Goal: Navigation & Orientation: Understand site structure

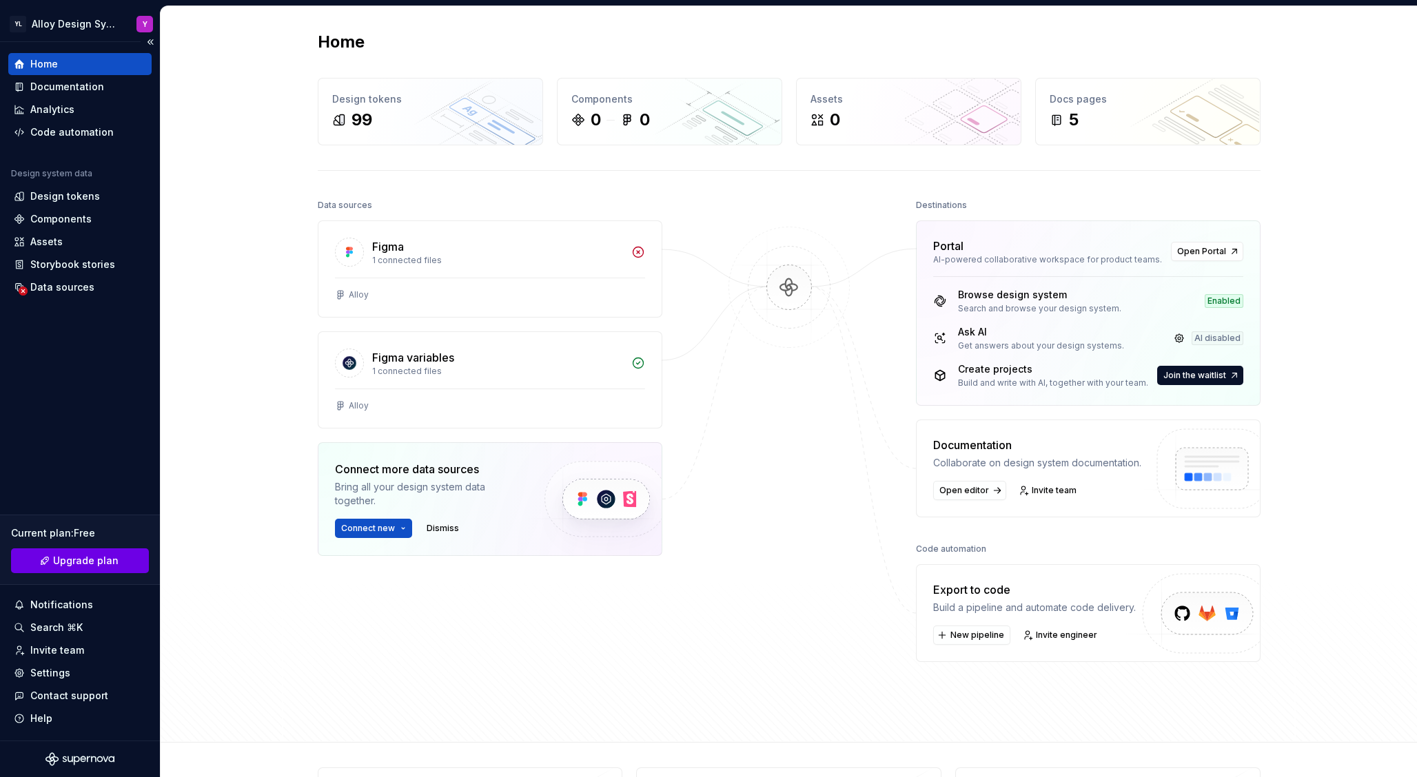
click at [72, 561] on span "Upgrade plan" at bounding box center [85, 561] width 65 height 14
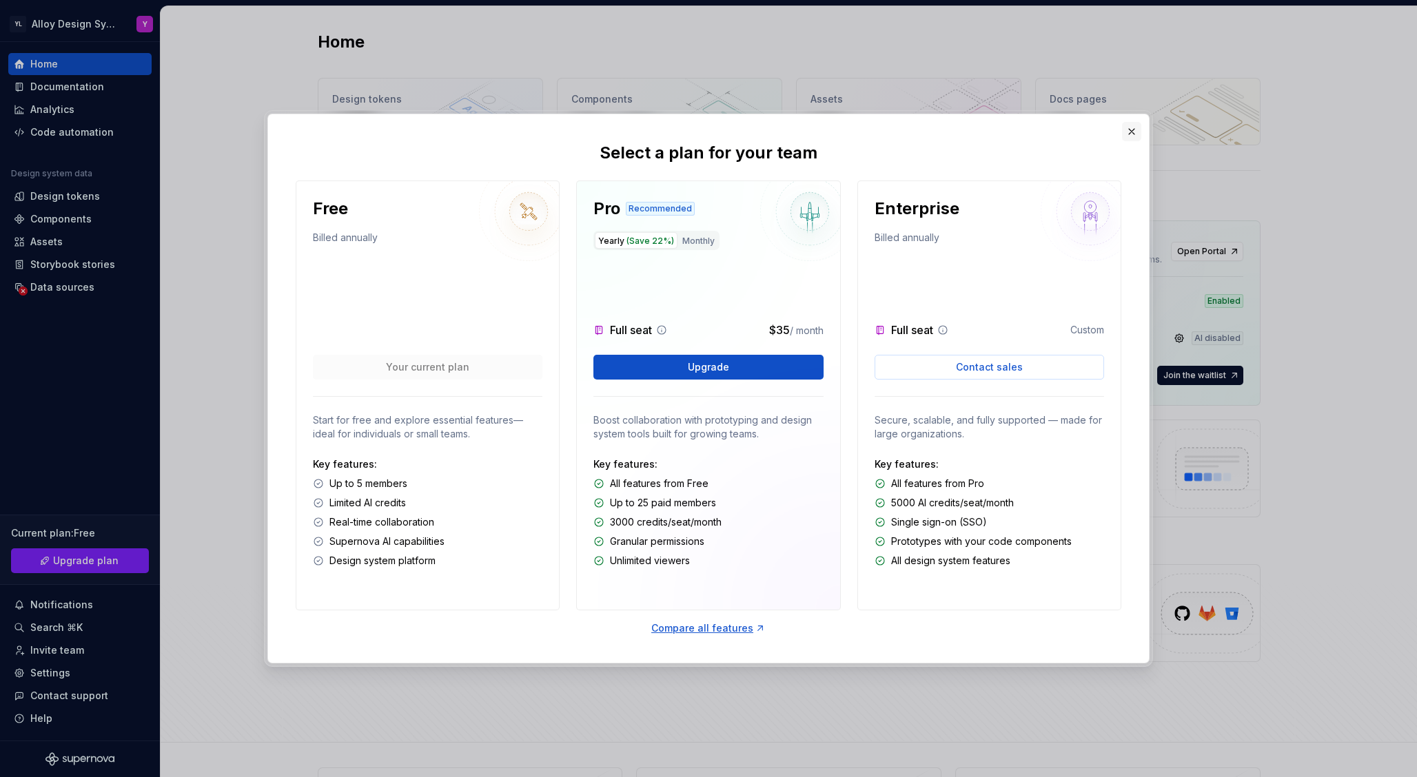
click at [1125, 130] on button "button" at bounding box center [1131, 131] width 19 height 19
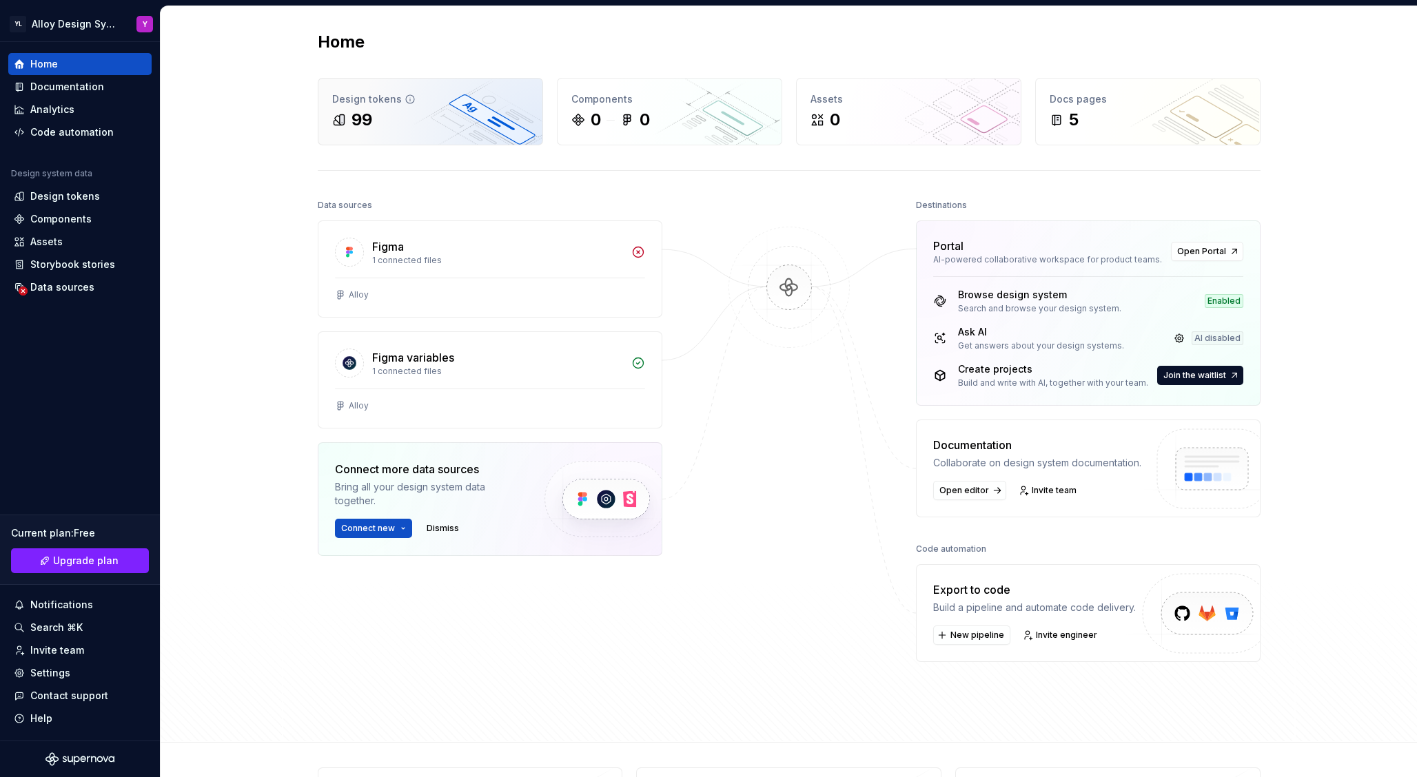
click at [356, 121] on div "99" at bounding box center [362, 120] width 21 height 22
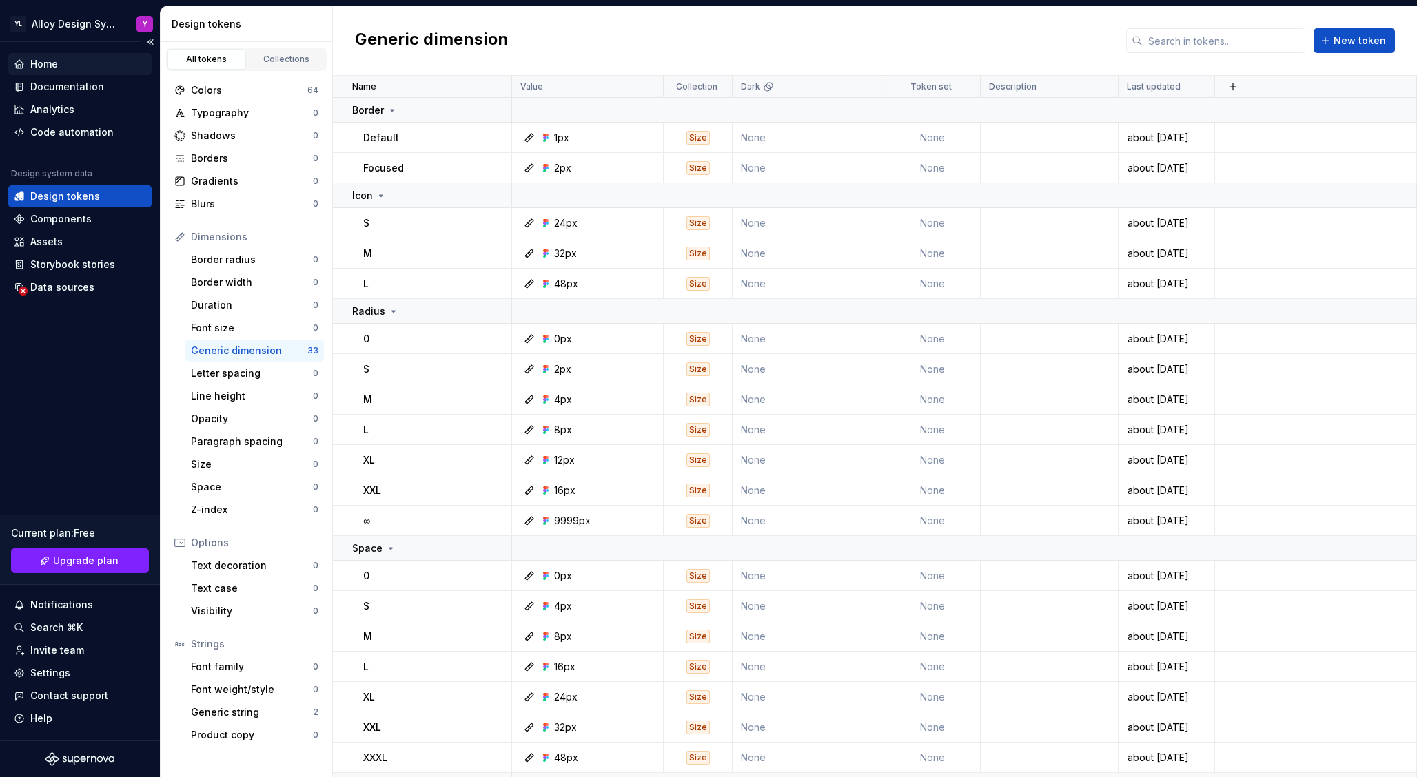
click at [39, 70] on div "Home" at bounding box center [44, 64] width 28 height 14
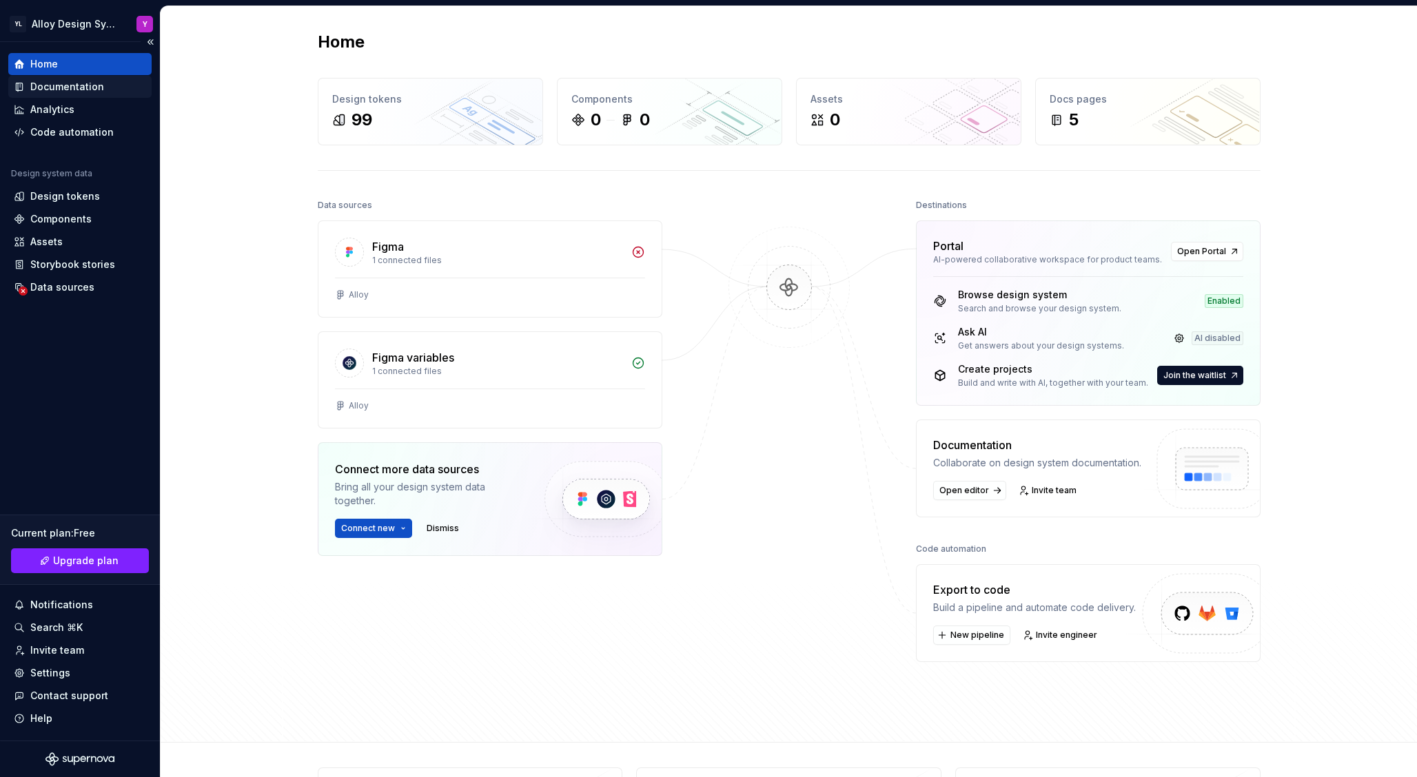
click at [43, 83] on div "Documentation" at bounding box center [67, 87] width 74 height 14
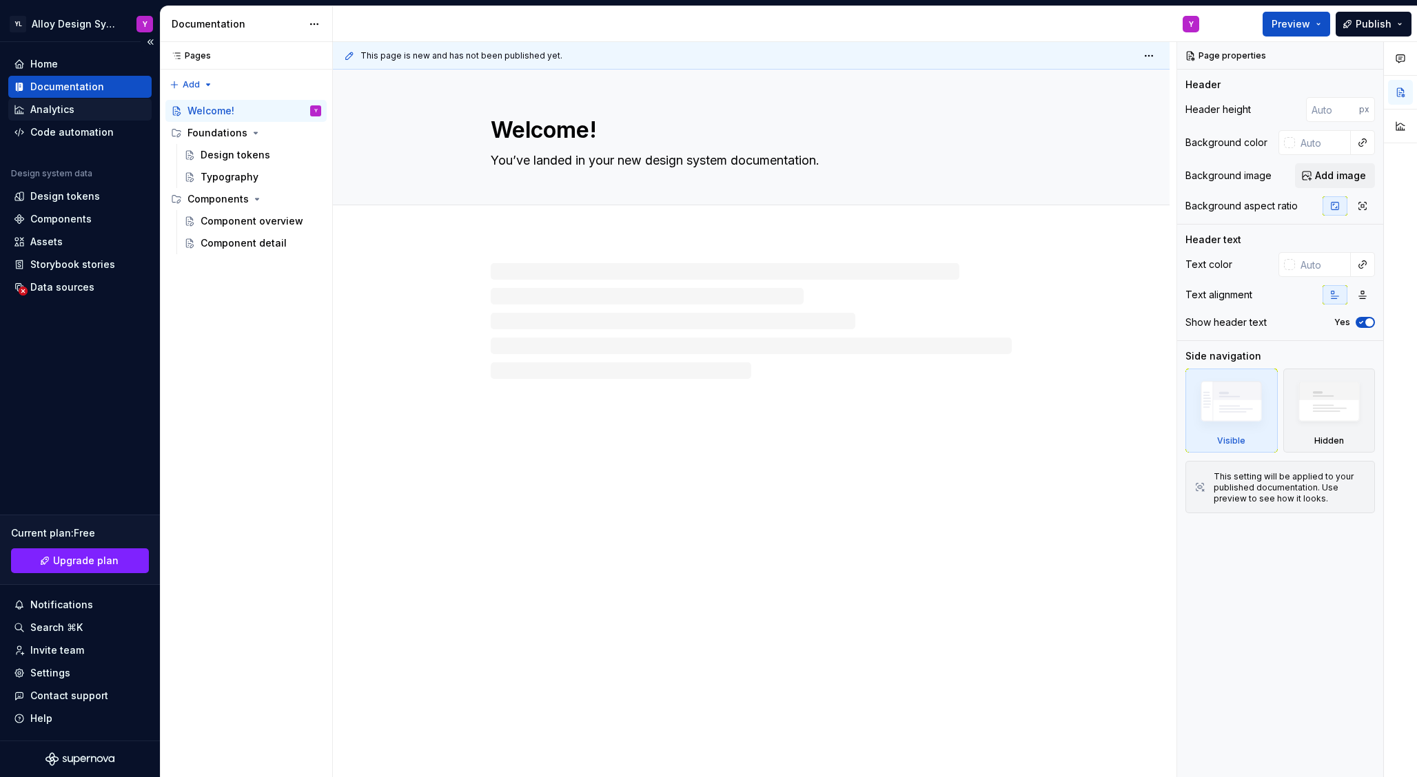
click at [44, 110] on div "Analytics" at bounding box center [52, 110] width 44 height 14
type textarea "*"
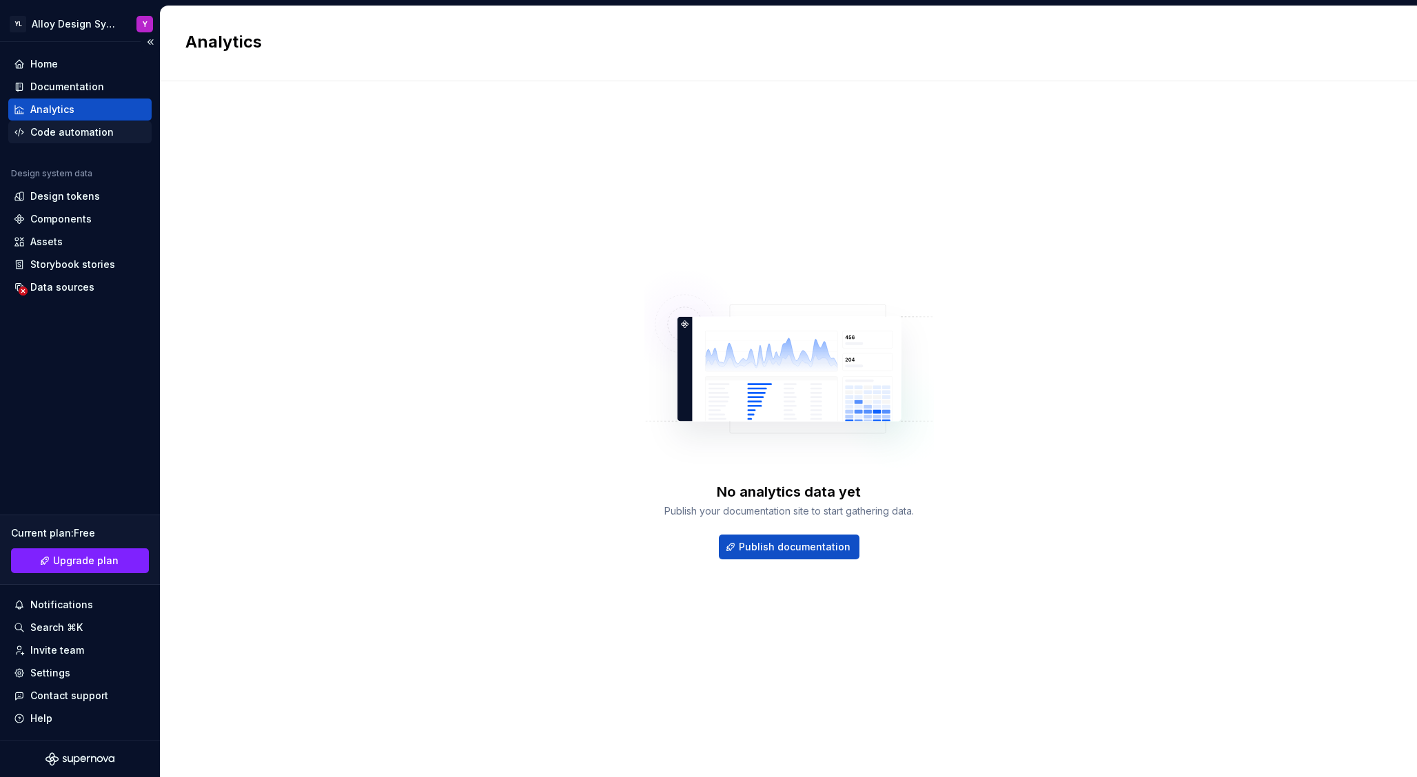
click at [48, 128] on div "Code automation" at bounding box center [71, 132] width 83 height 14
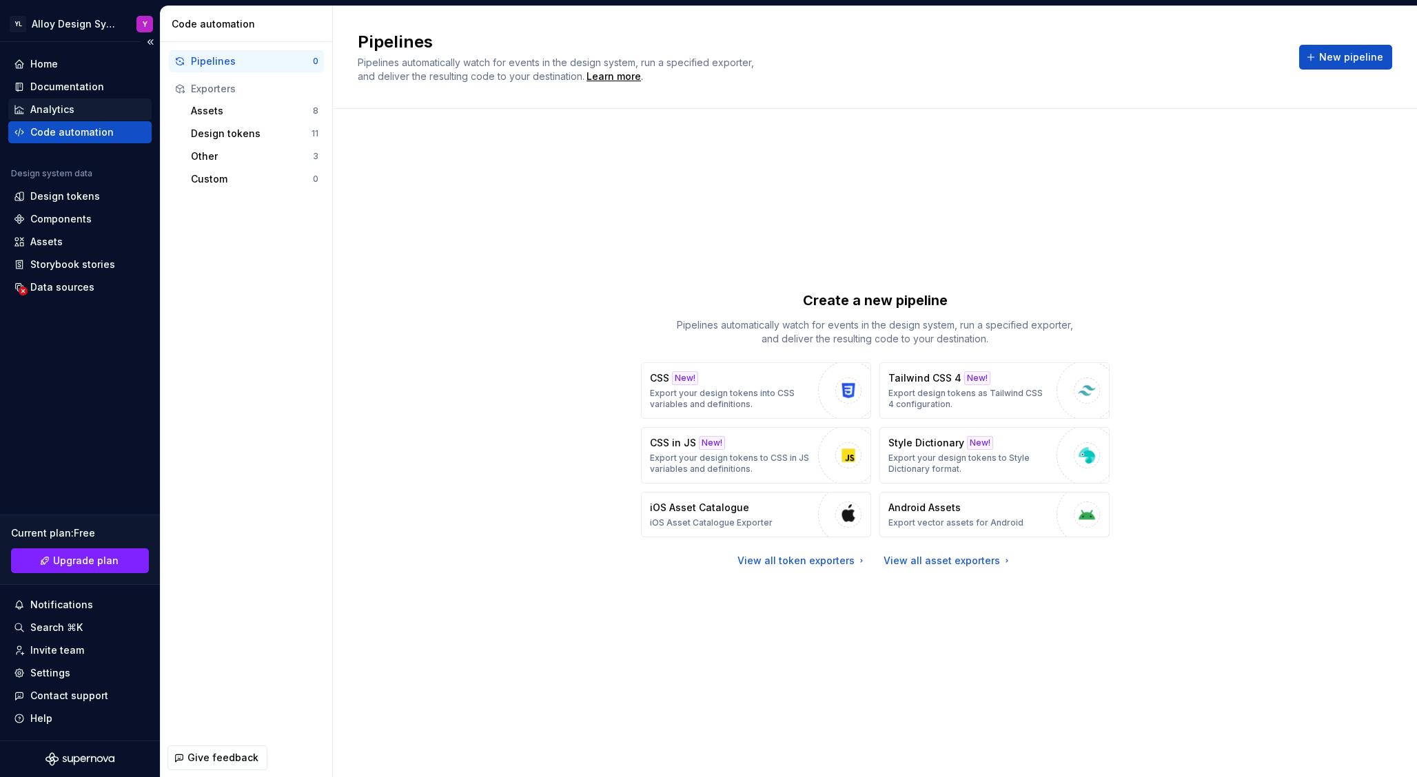
click at [52, 112] on div "Analytics" at bounding box center [52, 110] width 44 height 14
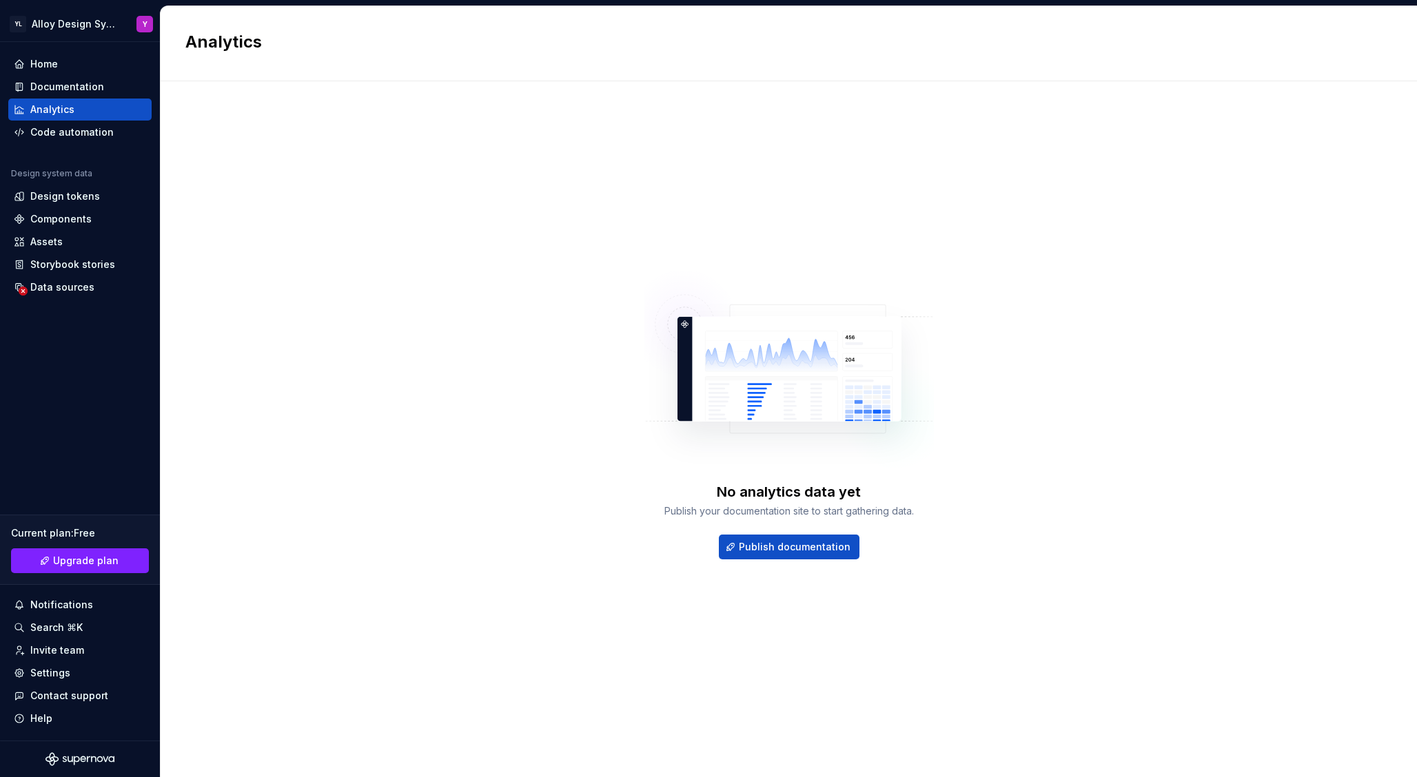
click at [800, 512] on div "Publish your documentation site to start gathering data." at bounding box center [788, 512] width 249 height 14
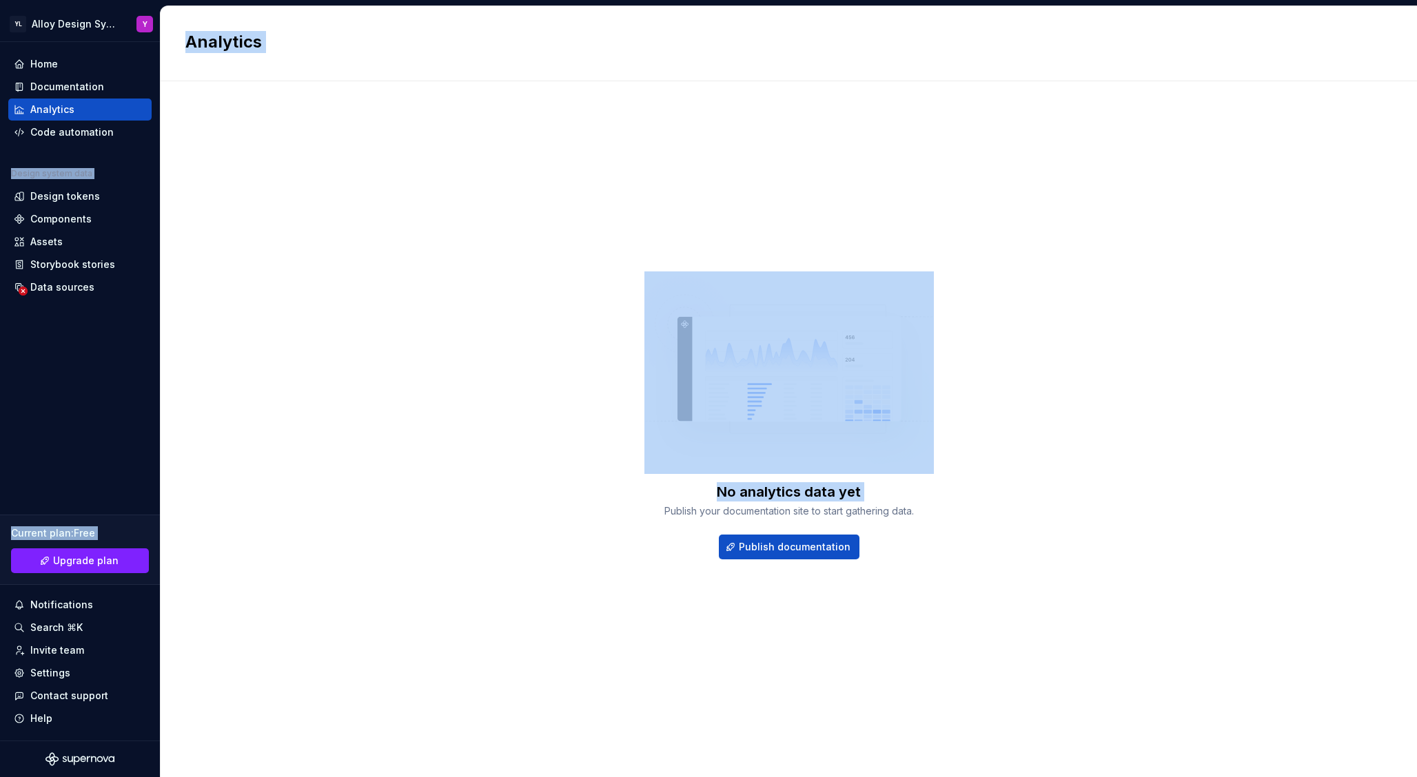
click at [800, 512] on div "Publish your documentation site to start gathering data." at bounding box center [788, 512] width 249 height 14
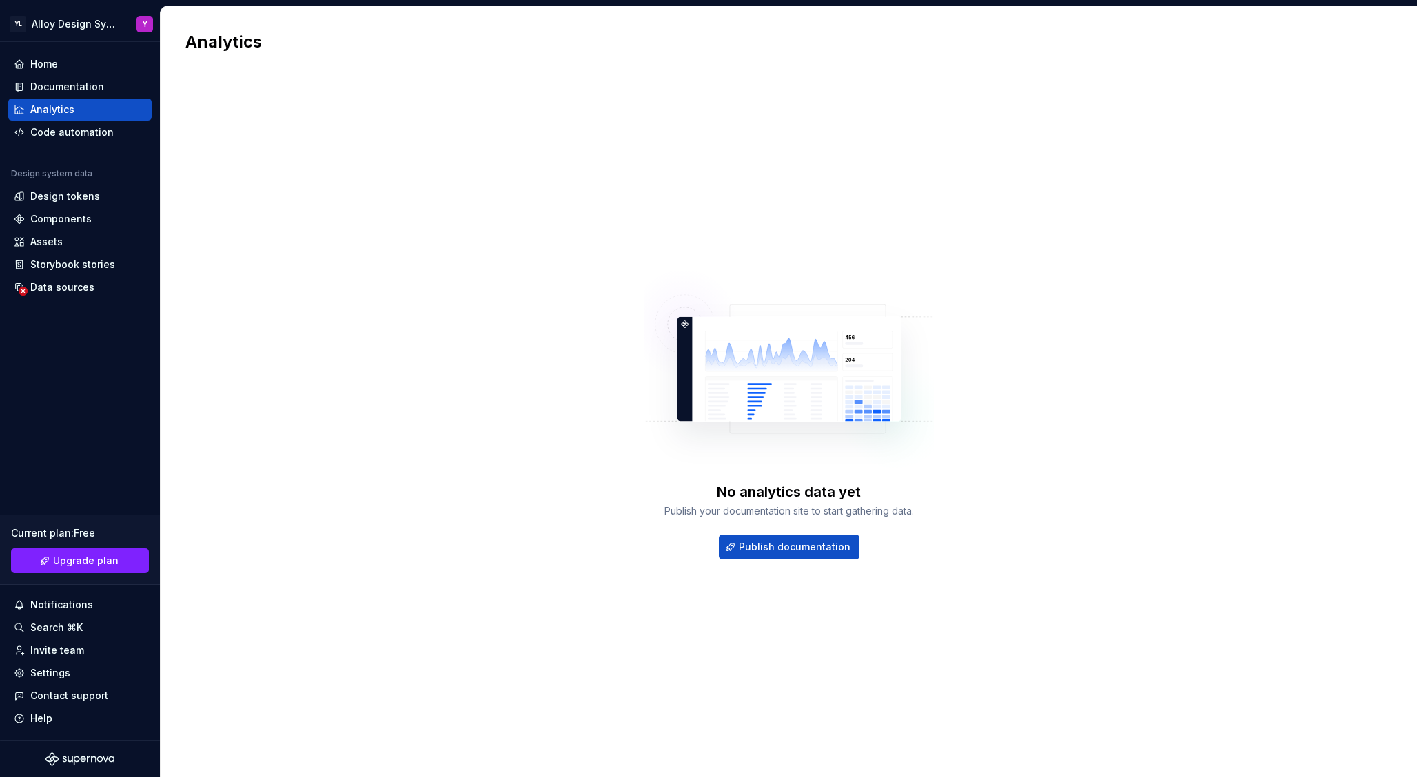
click at [797, 489] on div "No analytics data yet" at bounding box center [789, 491] width 144 height 19
click at [796, 517] on div "Publish your documentation site to start gathering data." at bounding box center [788, 512] width 249 height 14
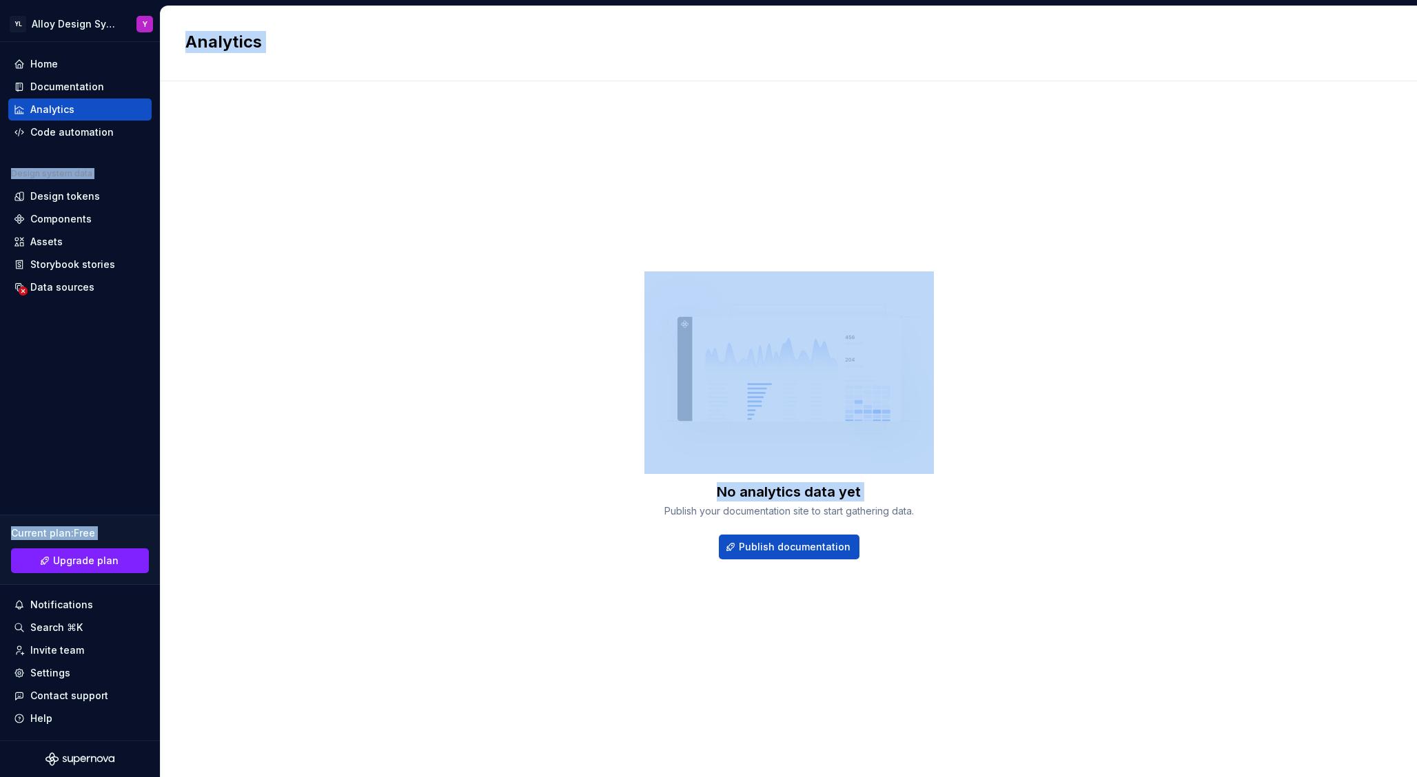
click at [796, 517] on div "Publish your documentation site to start gathering data." at bounding box center [788, 512] width 249 height 14
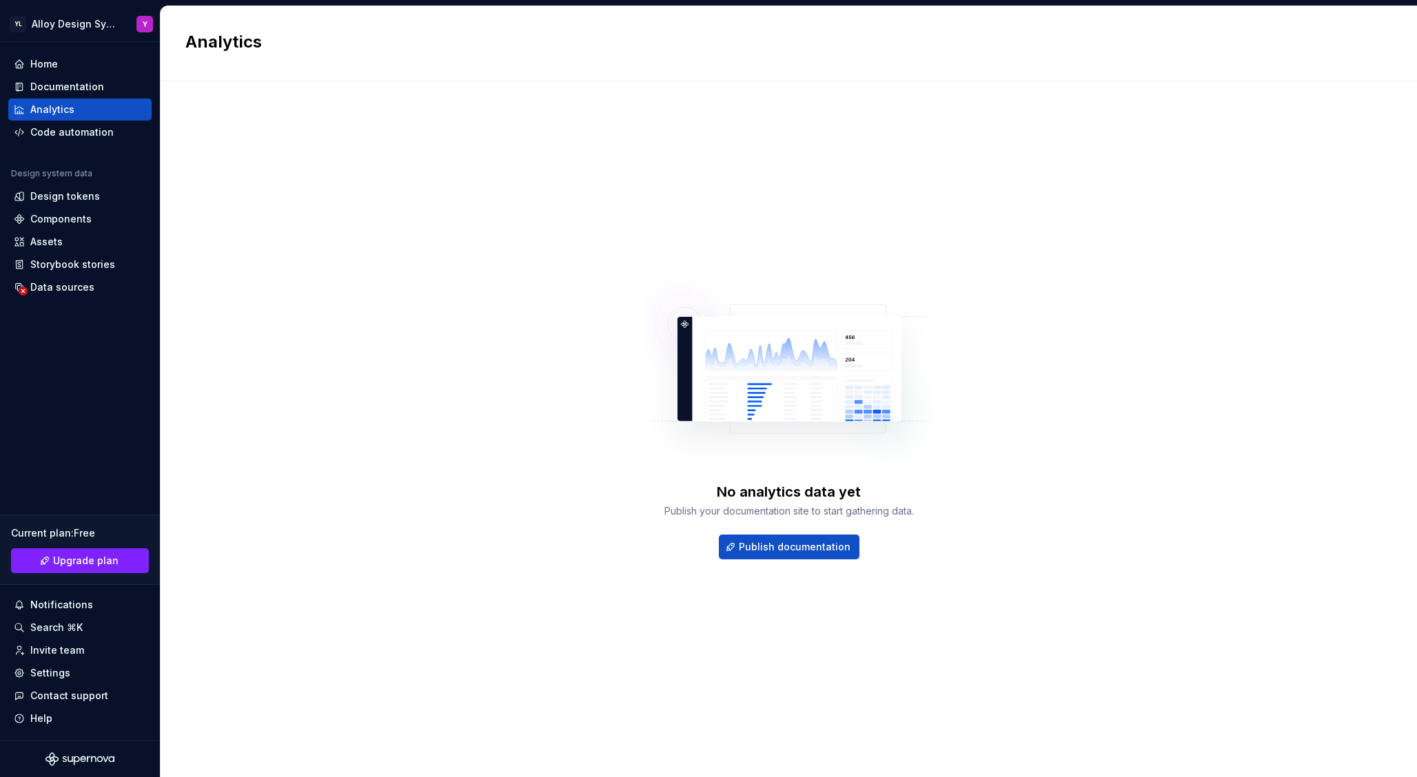
click at [796, 495] on div "No analytics data yet" at bounding box center [789, 491] width 144 height 19
click at [793, 513] on div "Publish your documentation site to start gathering data." at bounding box center [788, 512] width 249 height 14
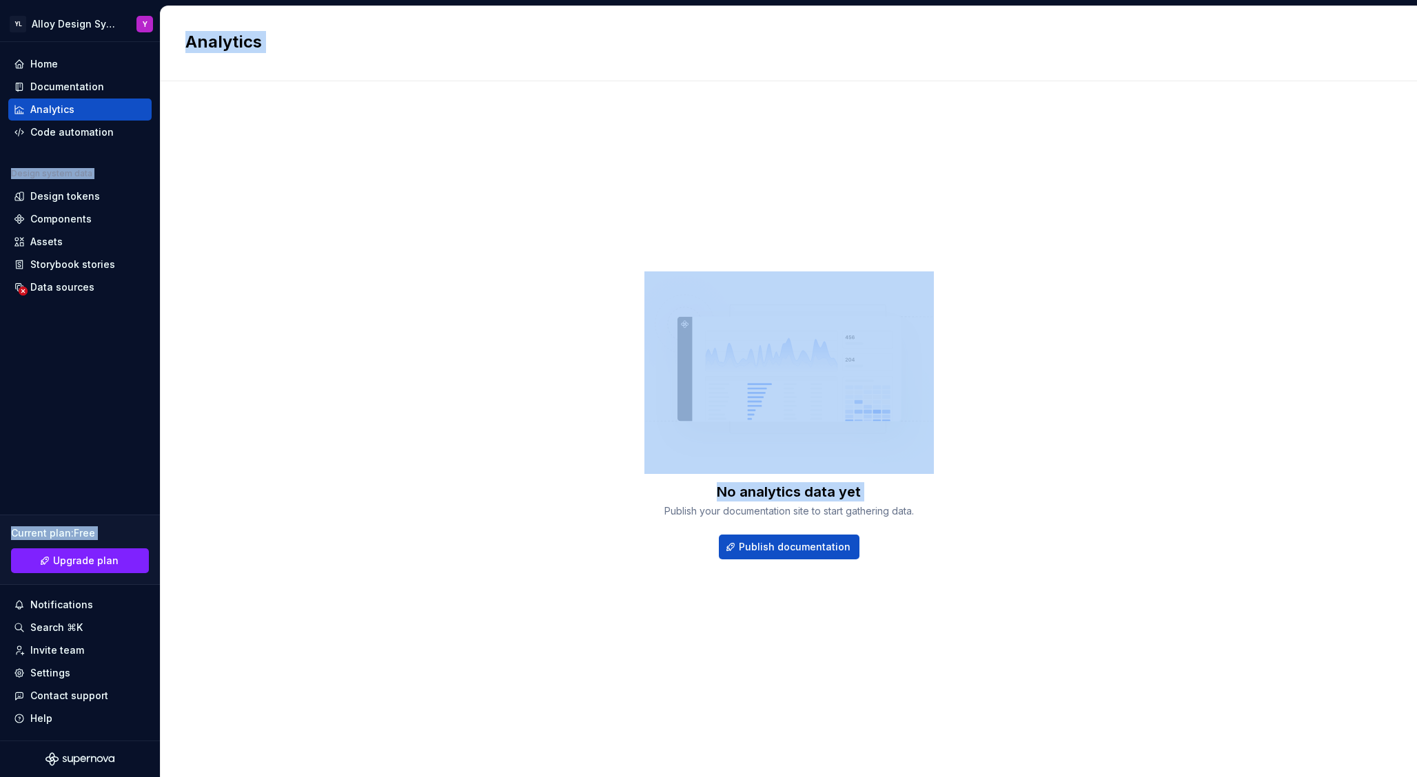
click at [793, 513] on div "Publish your documentation site to start gathering data." at bounding box center [788, 512] width 249 height 14
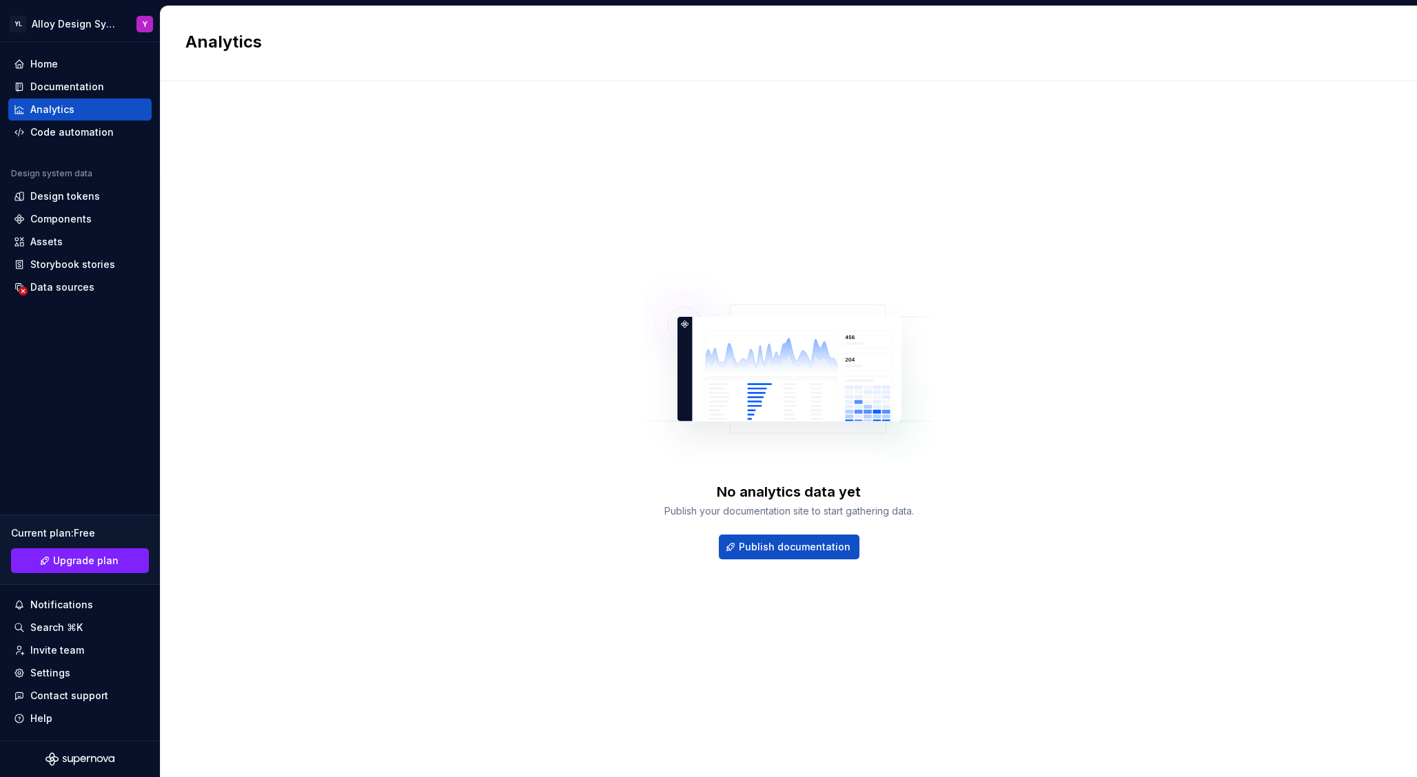
click at [795, 489] on div "No analytics data yet" at bounding box center [789, 491] width 144 height 19
click at [977, 467] on div "No analytics data yet Publish your documentation site to start gathering data. …" at bounding box center [788, 415] width 1207 height 619
click at [90, 134] on div "Code automation" at bounding box center [71, 132] width 83 height 14
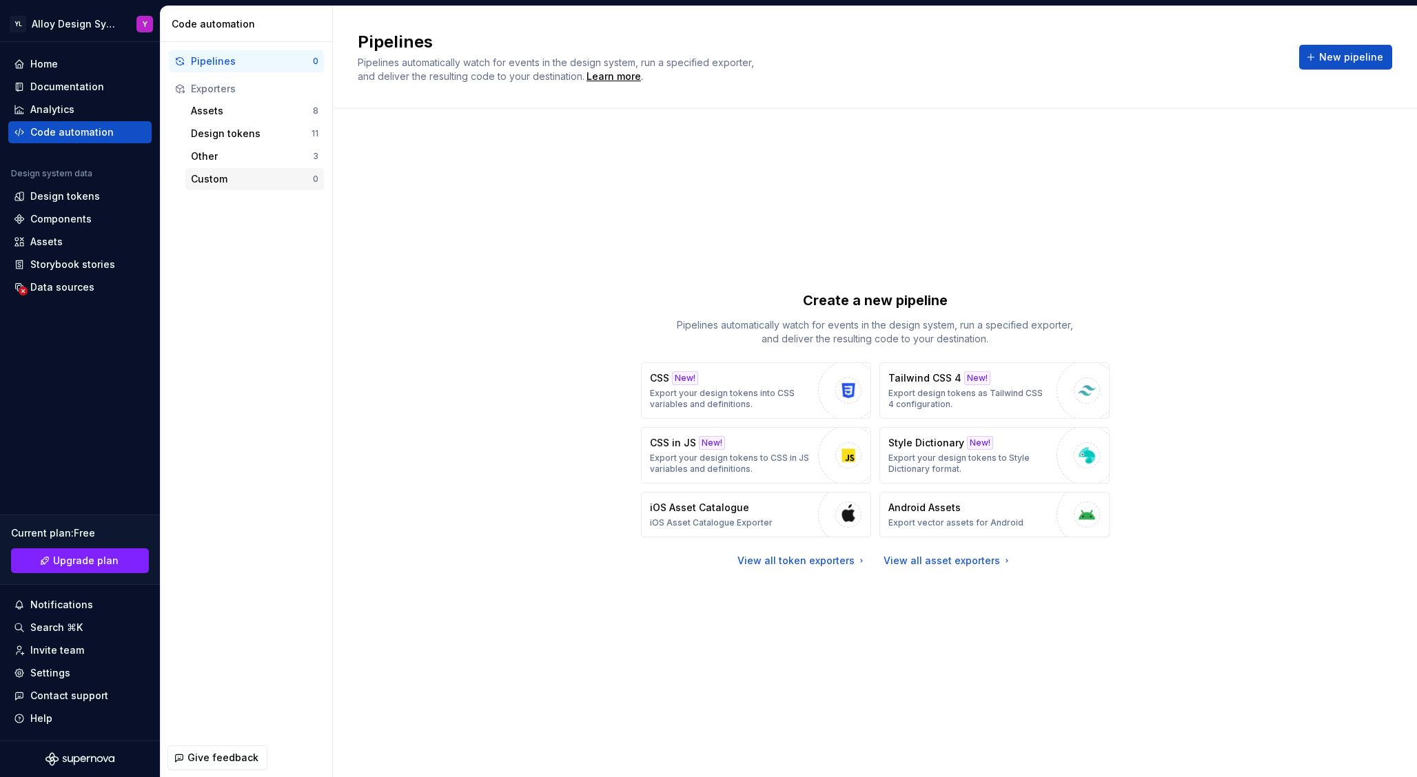
click at [249, 180] on div "Custom" at bounding box center [252, 179] width 122 height 14
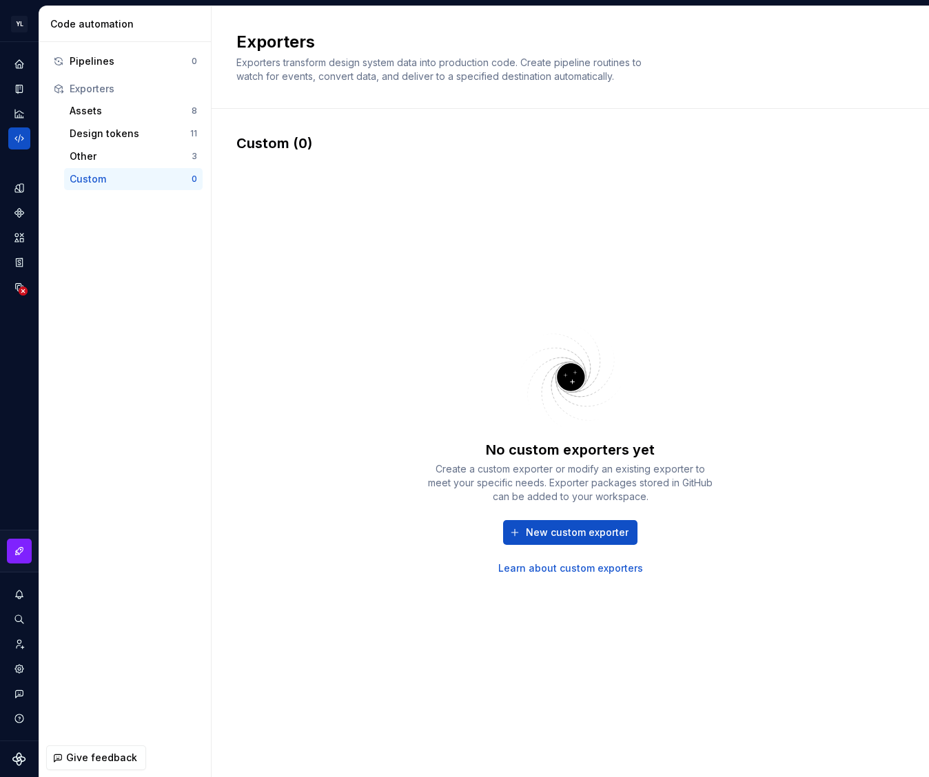
click at [443, 196] on div "No custom exporters yet Create a custom exporter or modify an existing exporter…" at bounding box center [570, 448] width 668 height 591
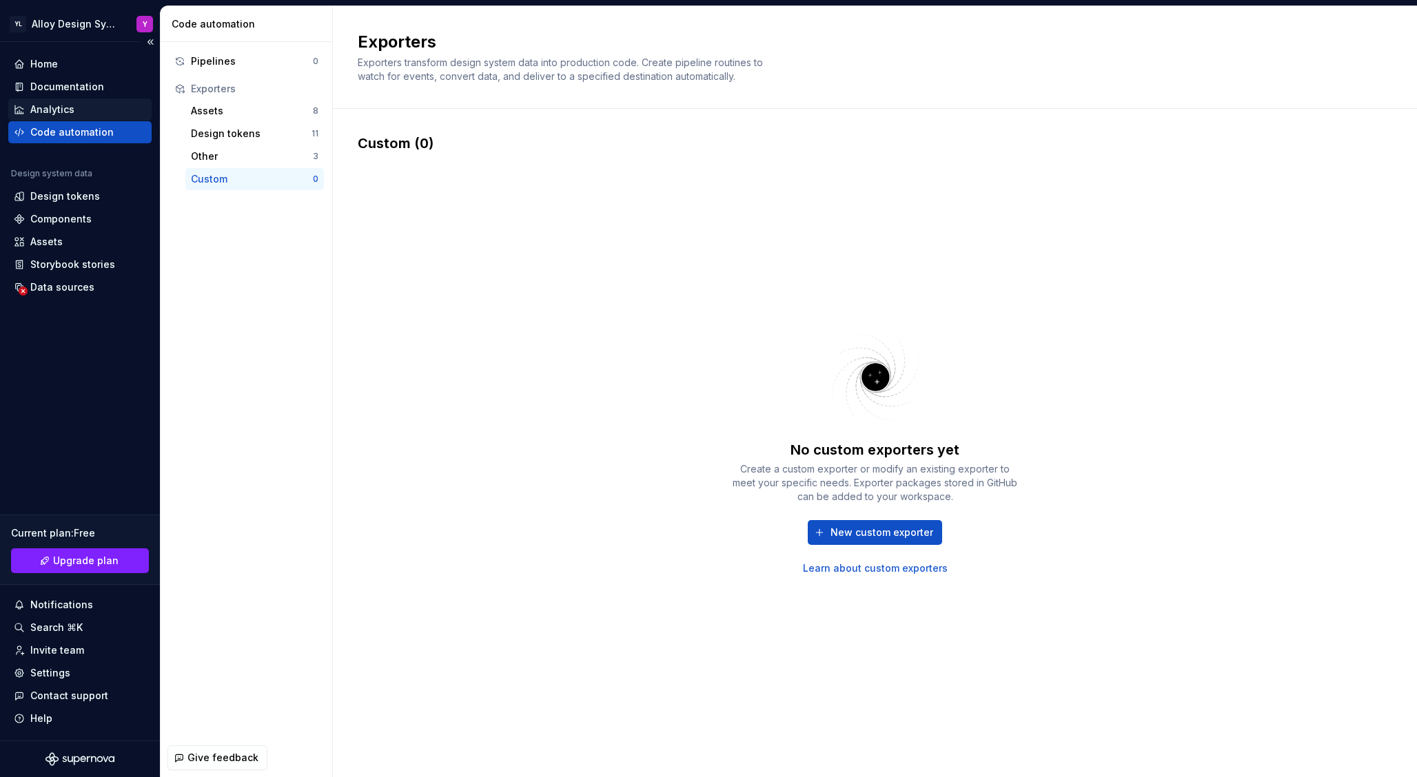
click at [78, 102] on div "Analytics" at bounding box center [79, 110] width 143 height 22
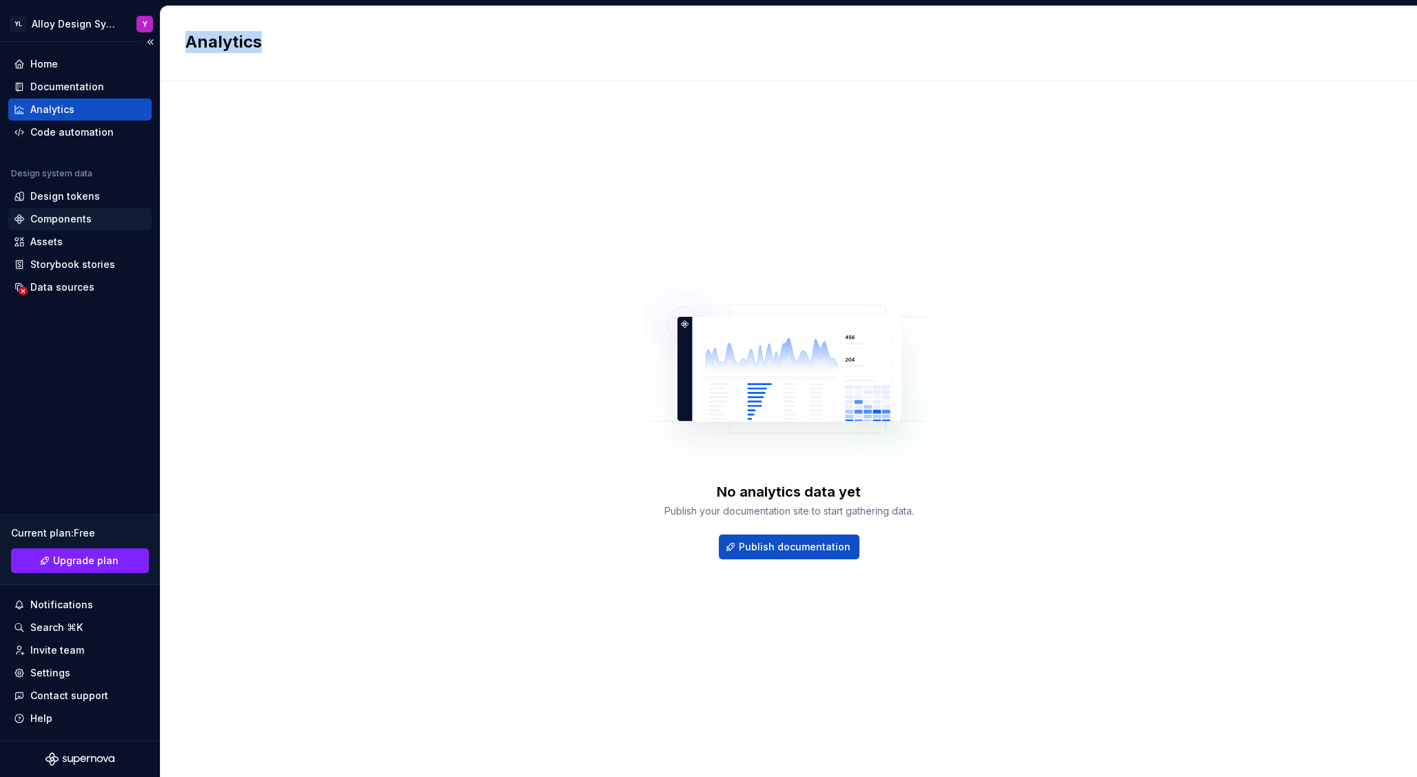
click at [72, 216] on div "Components" at bounding box center [60, 219] width 61 height 14
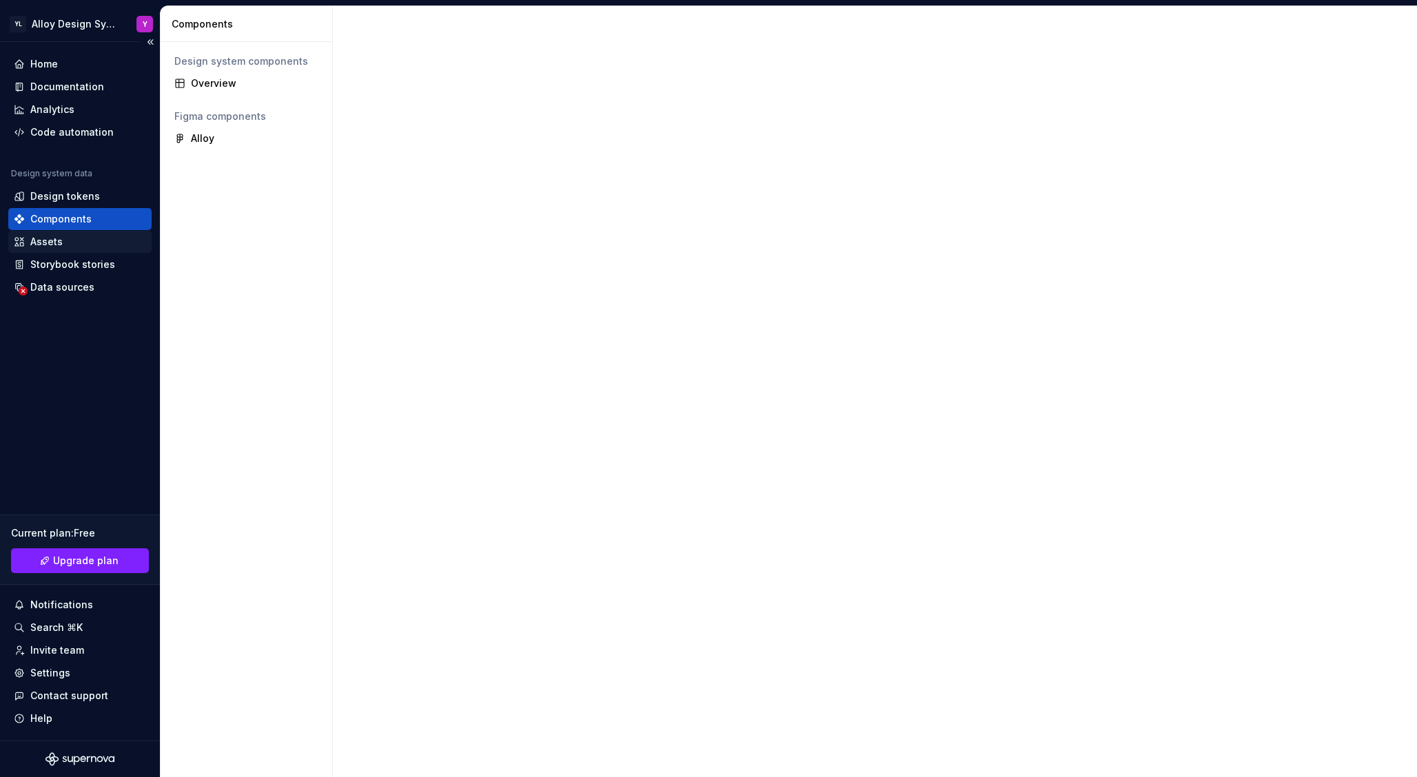
click at [64, 238] on div "Assets" at bounding box center [80, 242] width 132 height 14
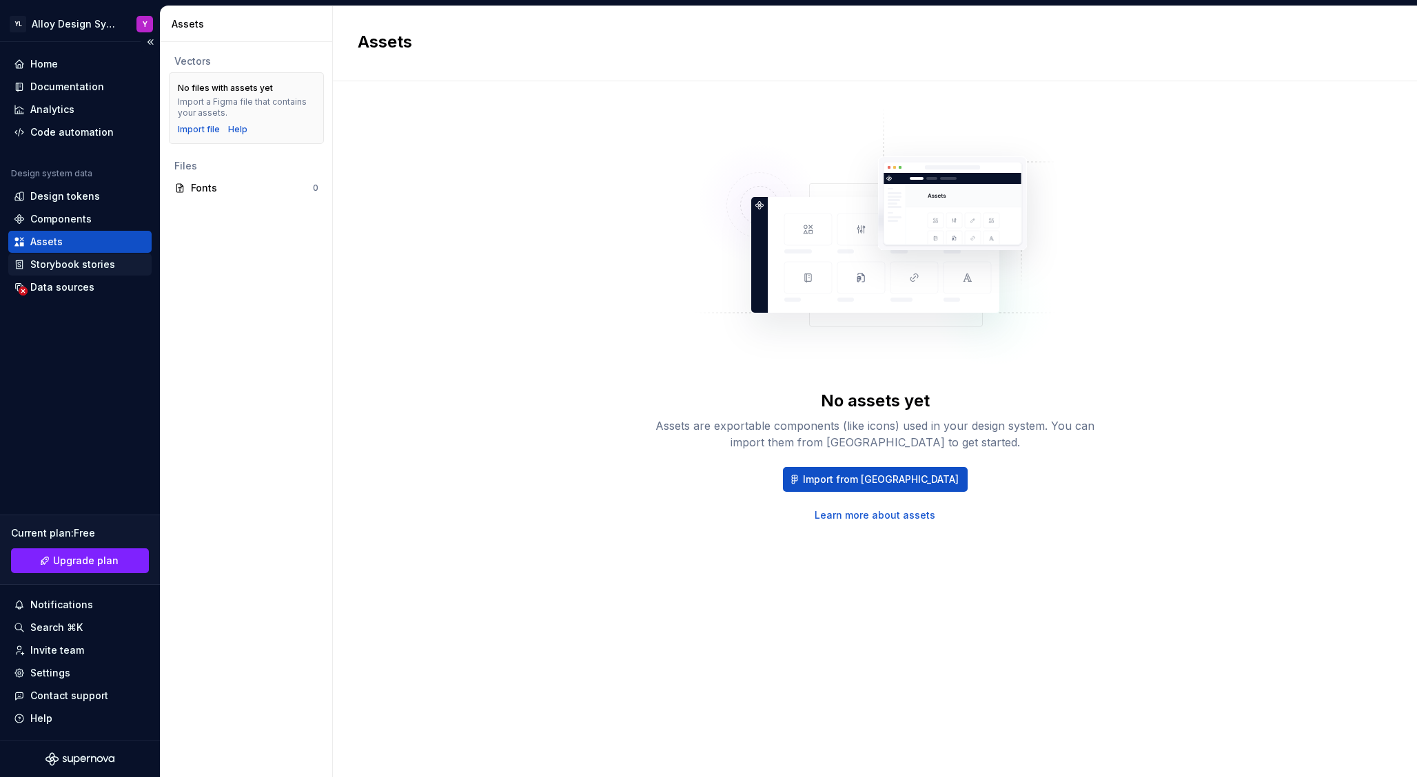
click at [66, 256] on div "Storybook stories" at bounding box center [79, 265] width 143 height 22
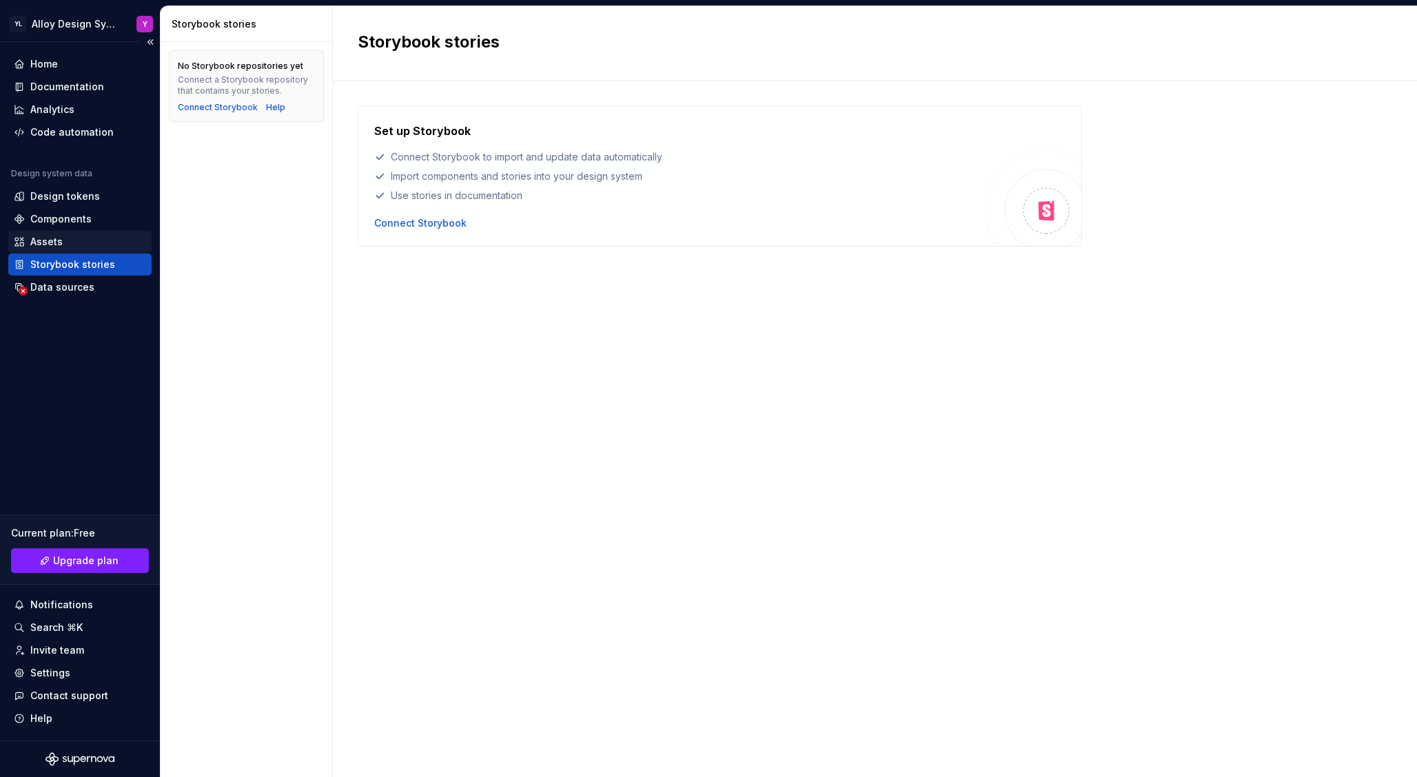
click at [63, 242] on div "Assets" at bounding box center [80, 242] width 132 height 14
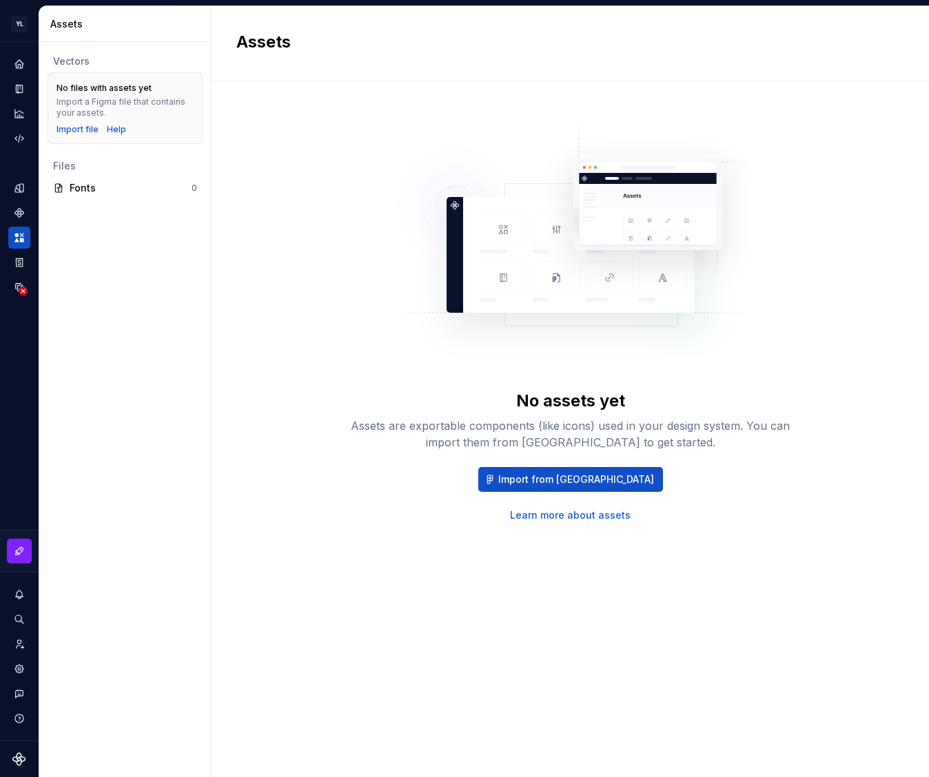
click at [812, 325] on div "No assets yet Assets are exportable components (like icons) used in your design…" at bounding box center [570, 314] width 668 height 416
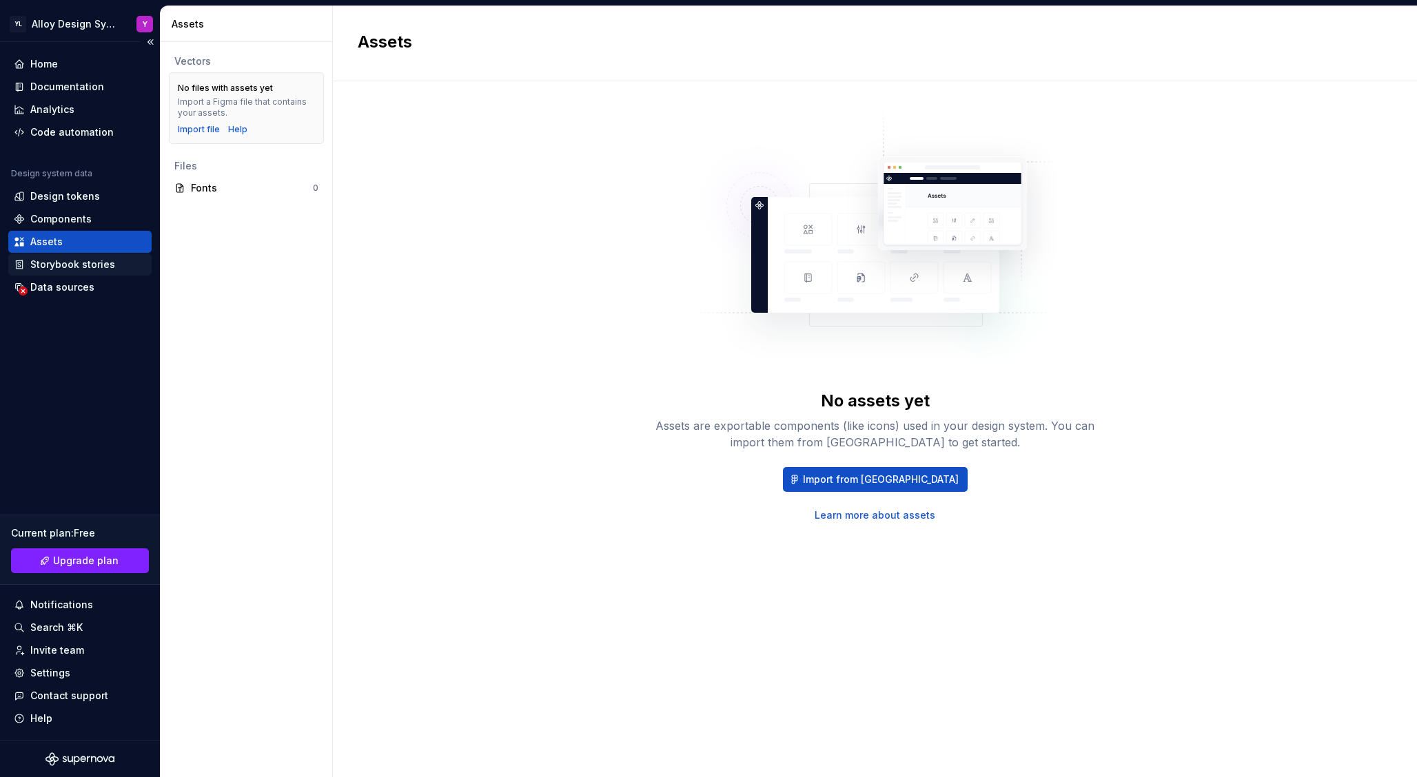
click at [52, 264] on div "Storybook stories" at bounding box center [72, 265] width 85 height 14
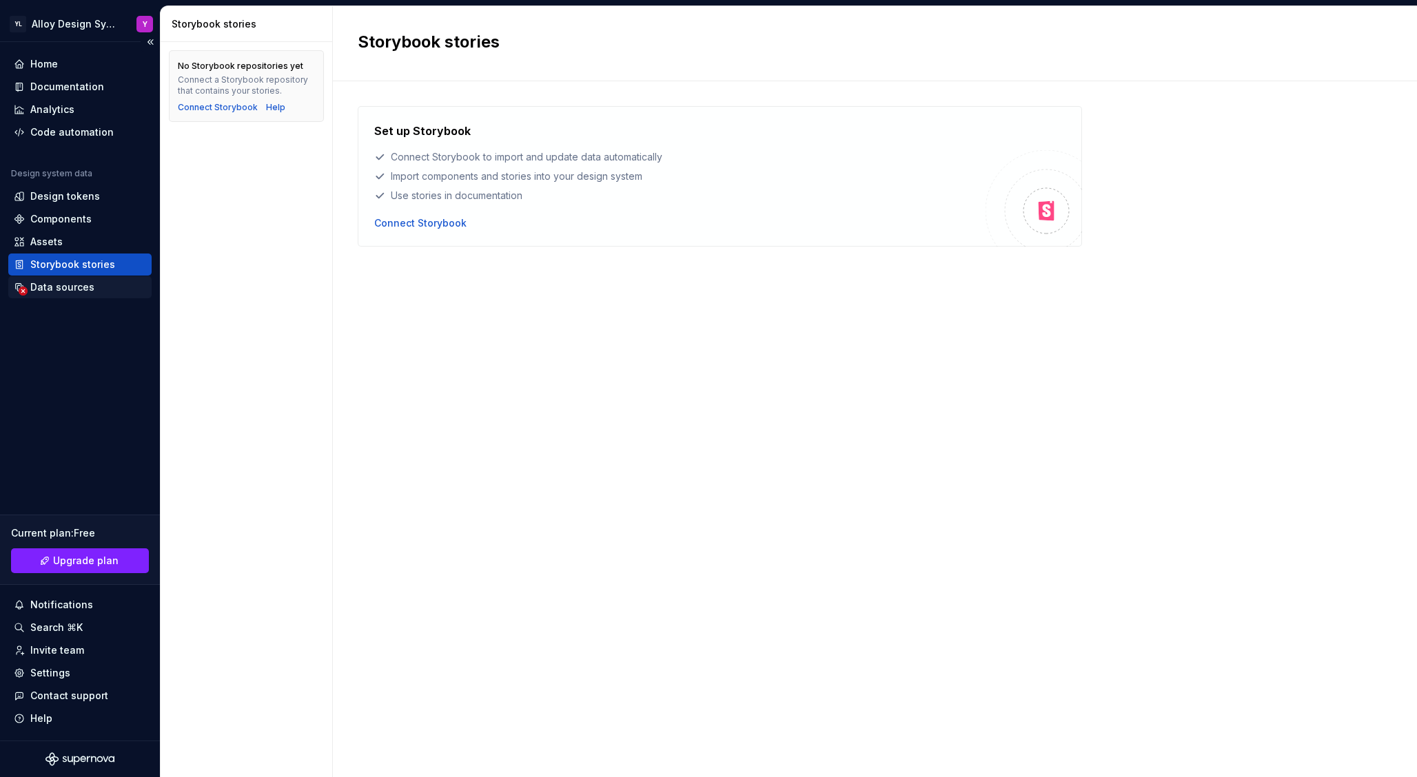
click at [56, 284] on div "Data sources" at bounding box center [62, 288] width 64 height 14
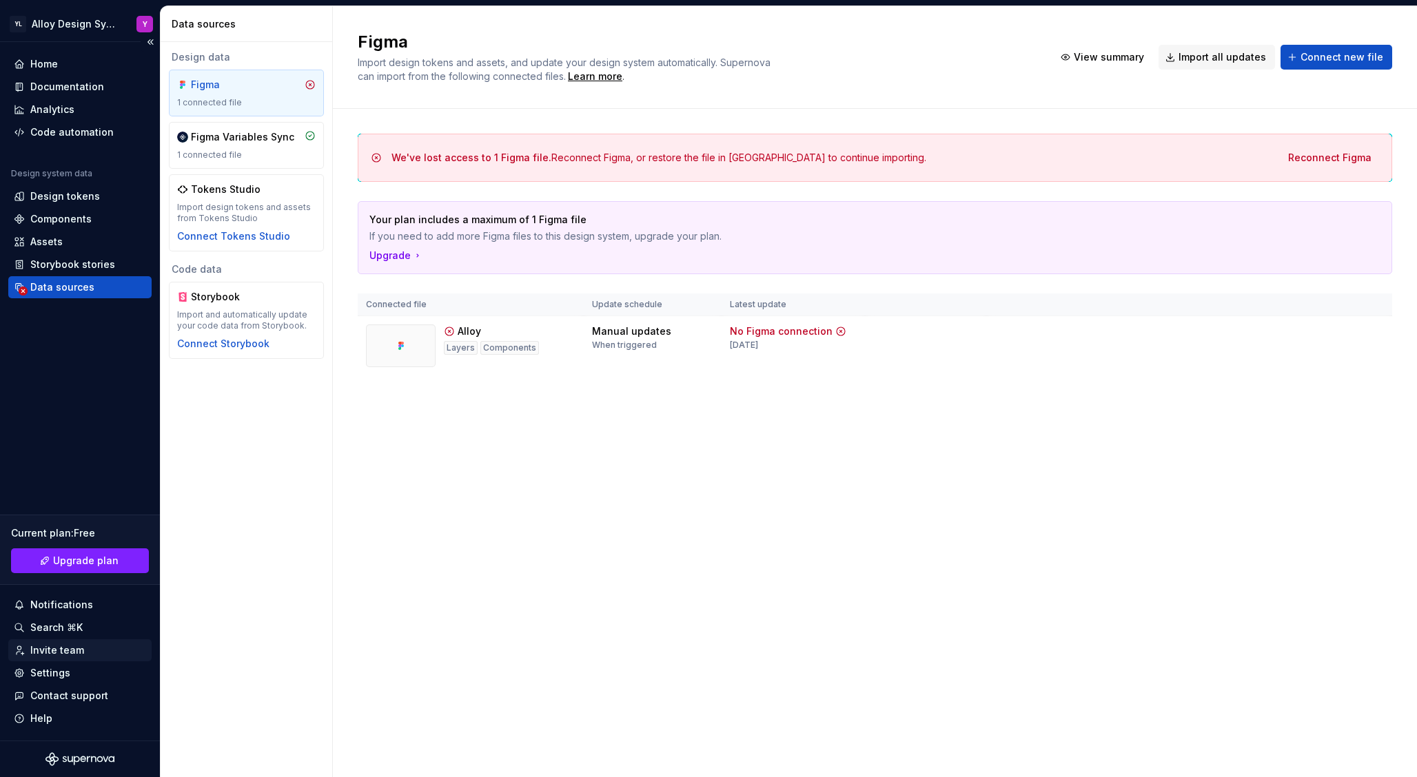
click at [70, 649] on div "Invite team" at bounding box center [57, 651] width 54 height 14
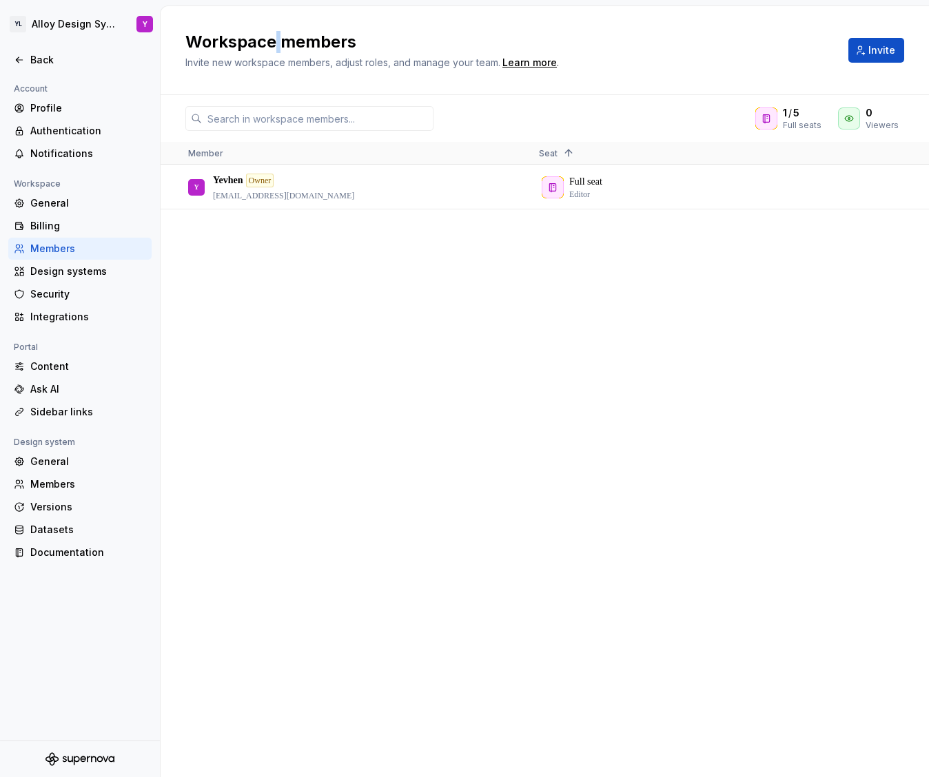
click at [651, 305] on div "Y Yevhen Owner [EMAIL_ADDRESS][DOMAIN_NAME] Full seat Editor" at bounding box center [545, 470] width 768 height 611
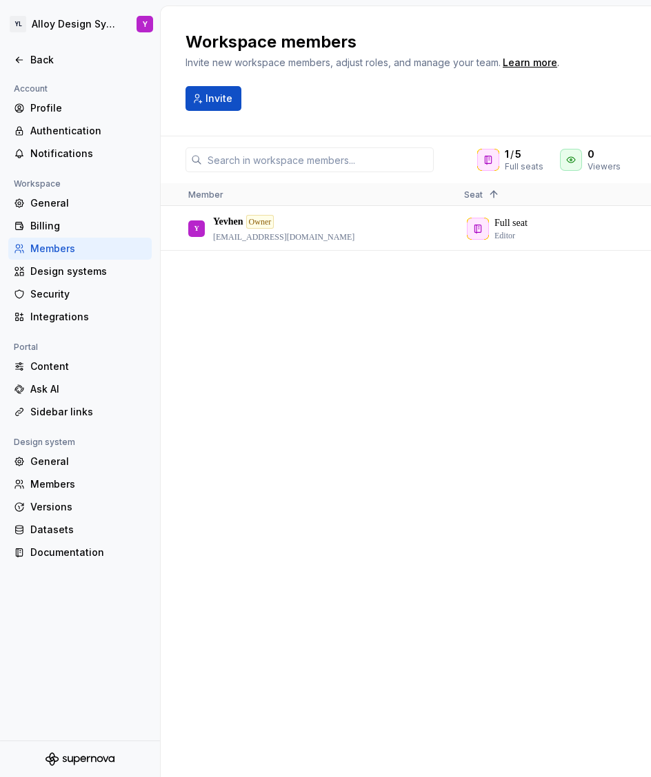
click at [321, 53] on div "Workspace members Invite new workspace members, adjust roles, and manage your t…" at bounding box center [372, 50] width 374 height 39
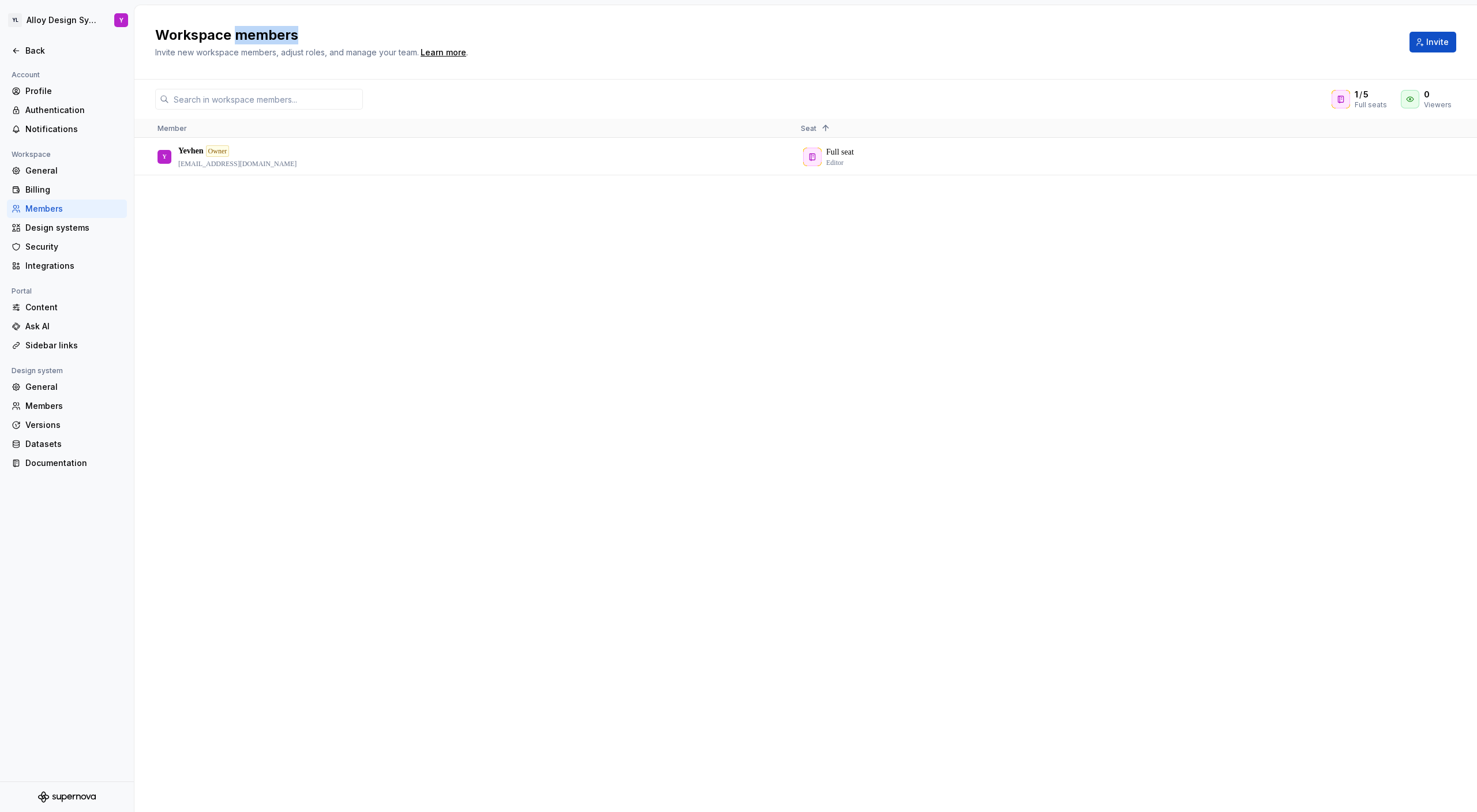
click at [859, 226] on div "Y Yevhen Owner [EMAIL_ADDRESS][DOMAIN_NAME] Full seat Editor" at bounding box center [806, 475] width 1343 height 673
click at [603, 189] on div "Y Yevhen Owner [EMAIL_ADDRESS][DOMAIN_NAME] Full seat Editor" at bounding box center [806, 475] width 1343 height 673
